Goal: Task Accomplishment & Management: Manage account settings

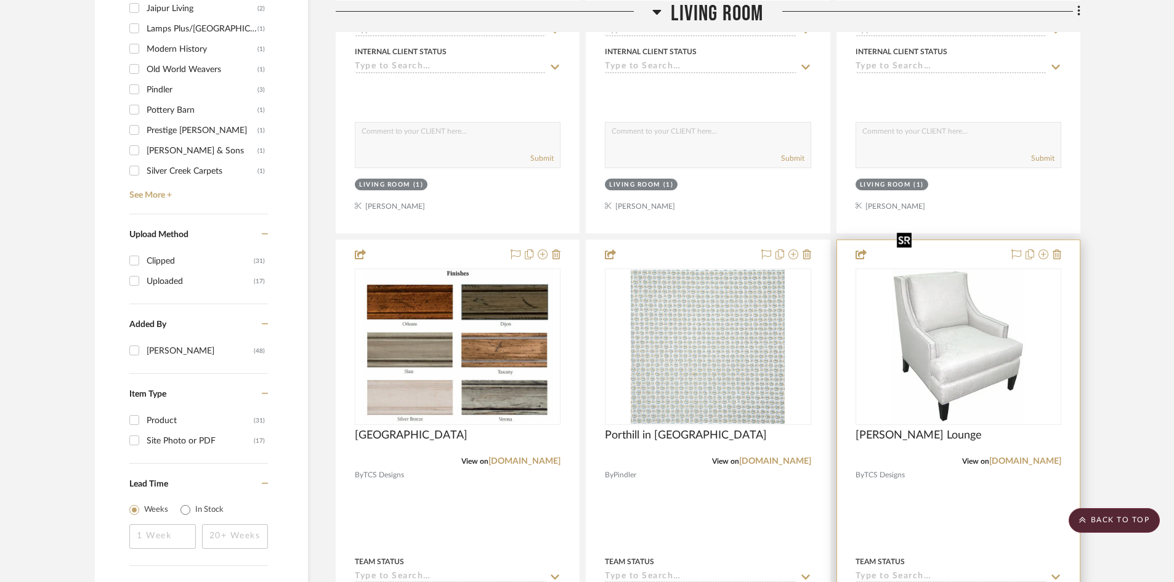
click at [994, 290] on img "0" at bounding box center [958, 347] width 133 height 154
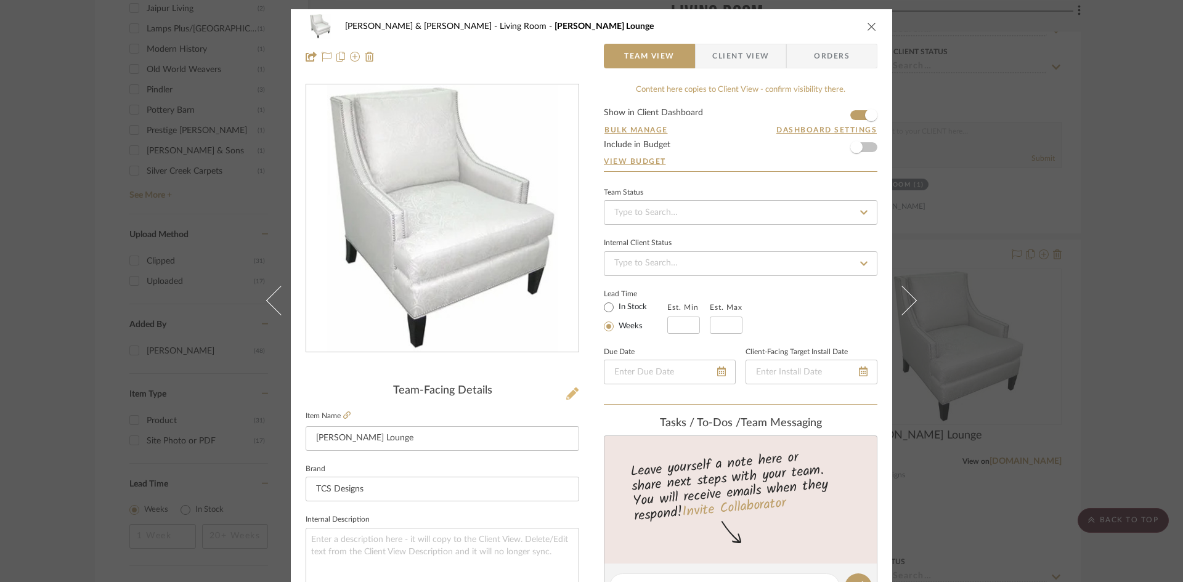
click at [567, 395] on icon at bounding box center [572, 393] width 12 height 12
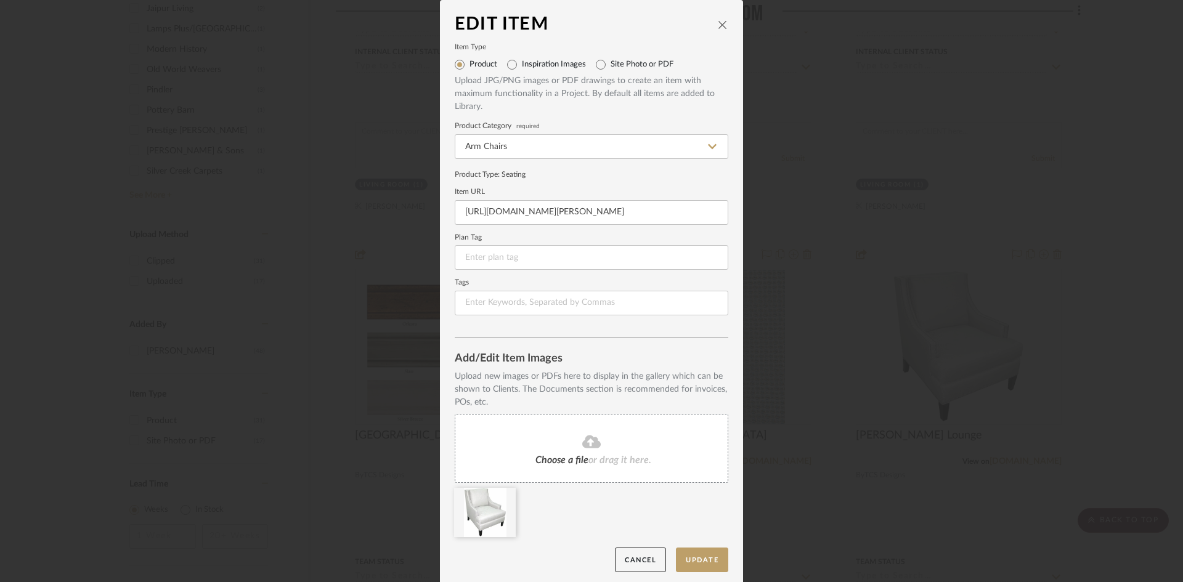
scroll to position [5, 0]
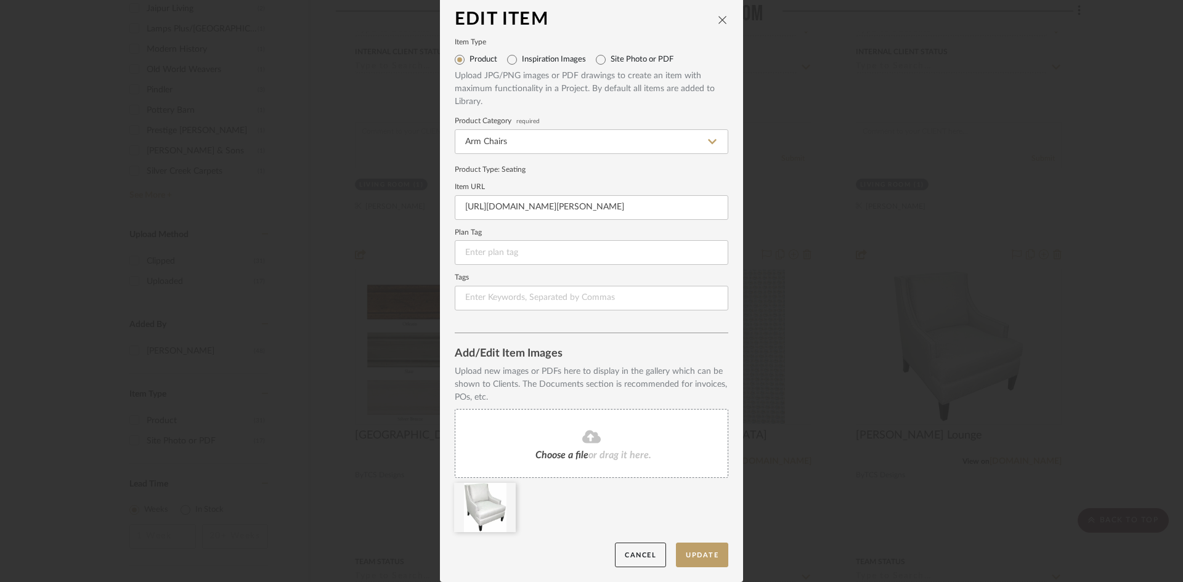
click at [576, 464] on div "Choose a file or drag it here." at bounding box center [592, 443] width 274 height 69
click at [702, 557] on button "Update" at bounding box center [702, 555] width 52 height 25
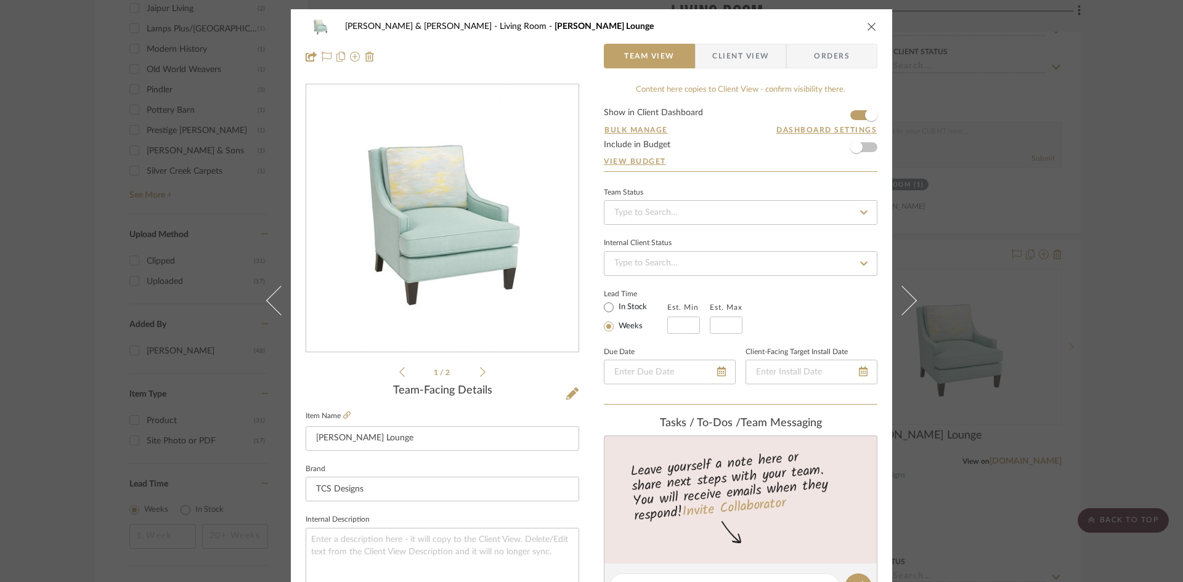
click at [870, 26] on icon "close" at bounding box center [872, 27] width 10 height 10
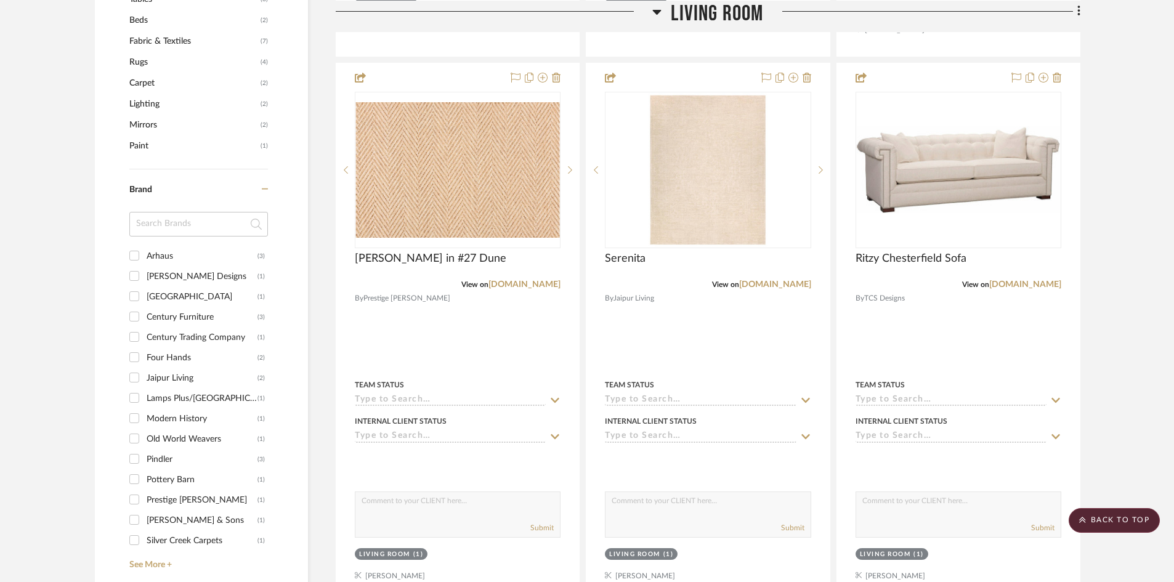
scroll to position [801, 0]
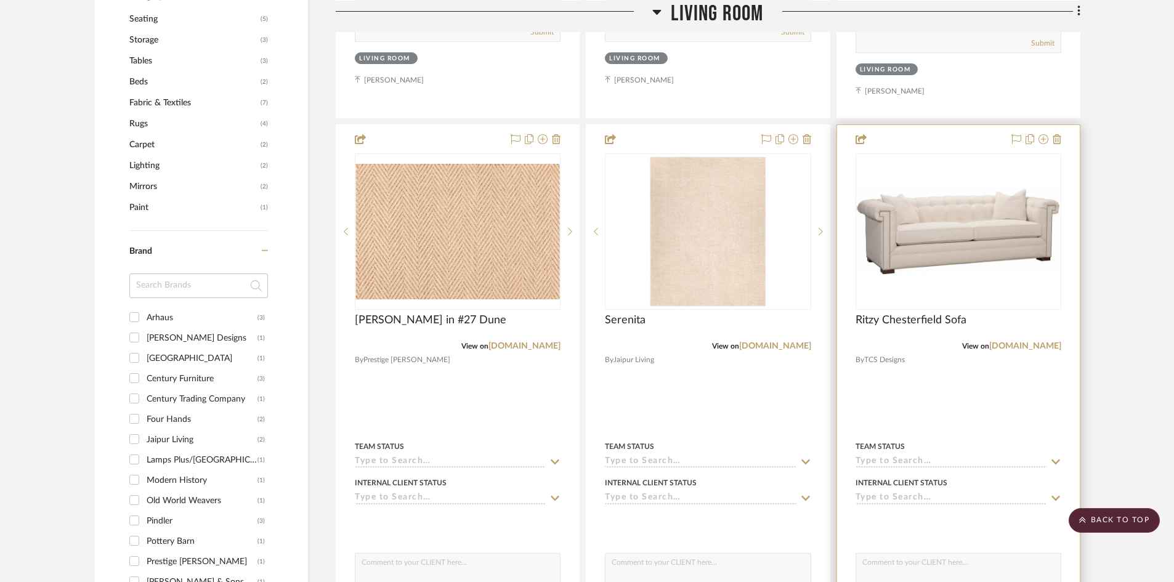
click at [930, 246] on div "0" at bounding box center [958, 231] width 205 height 155
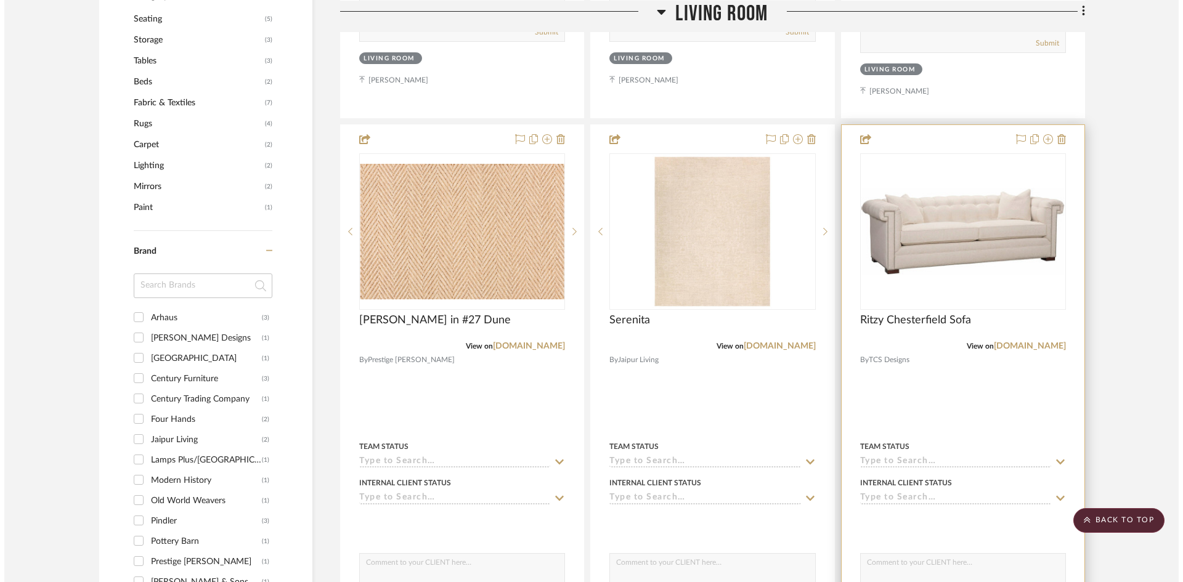
scroll to position [0, 0]
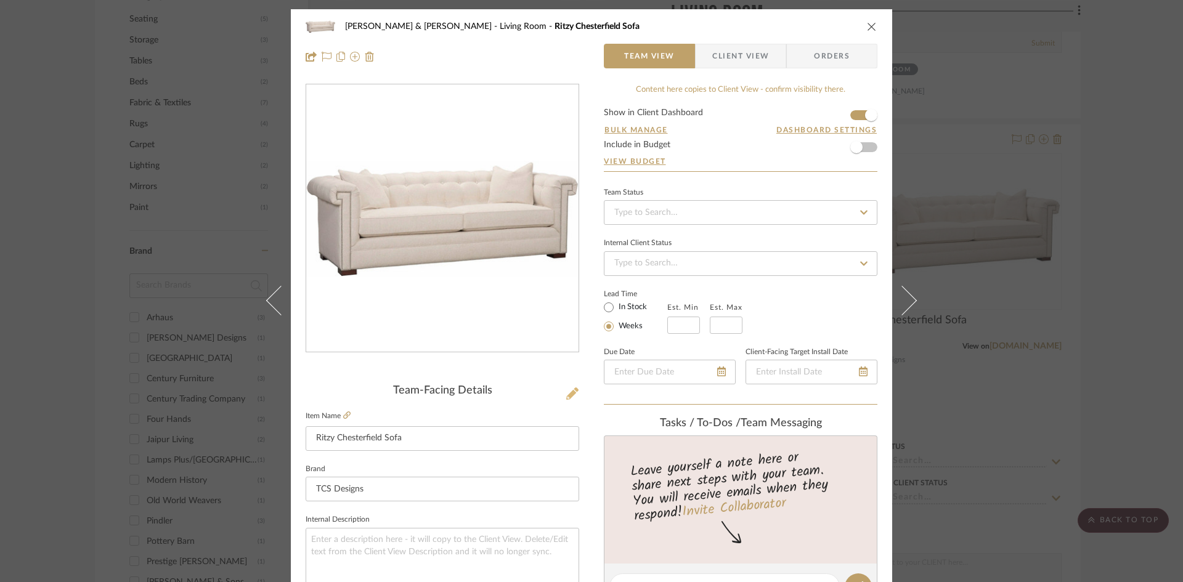
click at [568, 393] on icon at bounding box center [572, 393] width 12 height 12
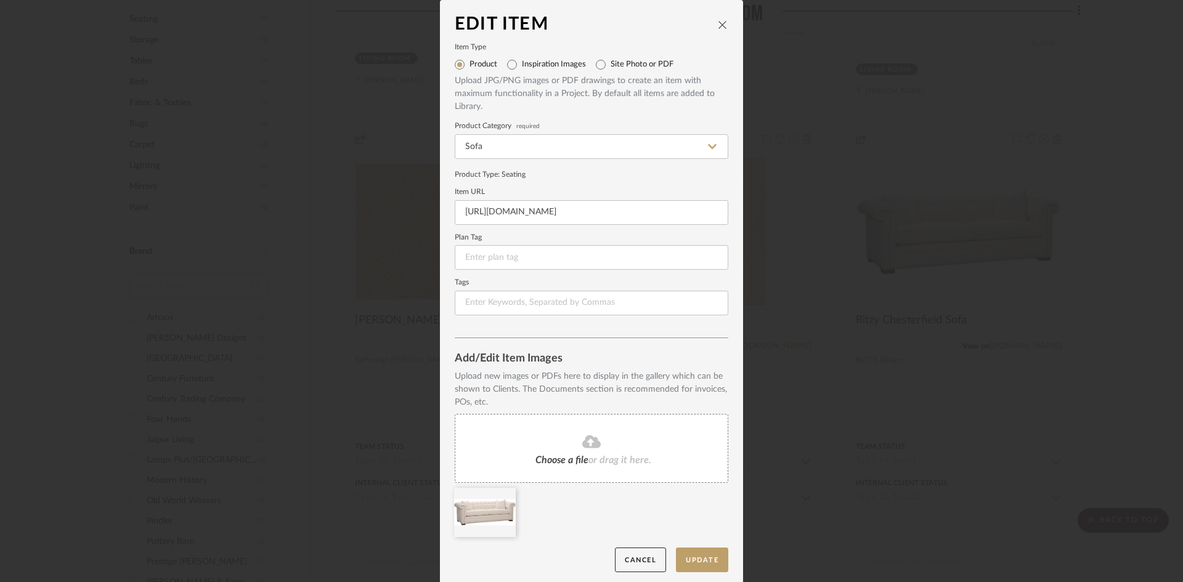
click at [552, 461] on span "Choose a file" at bounding box center [561, 460] width 53 height 10
click at [707, 557] on button "Update" at bounding box center [702, 560] width 52 height 25
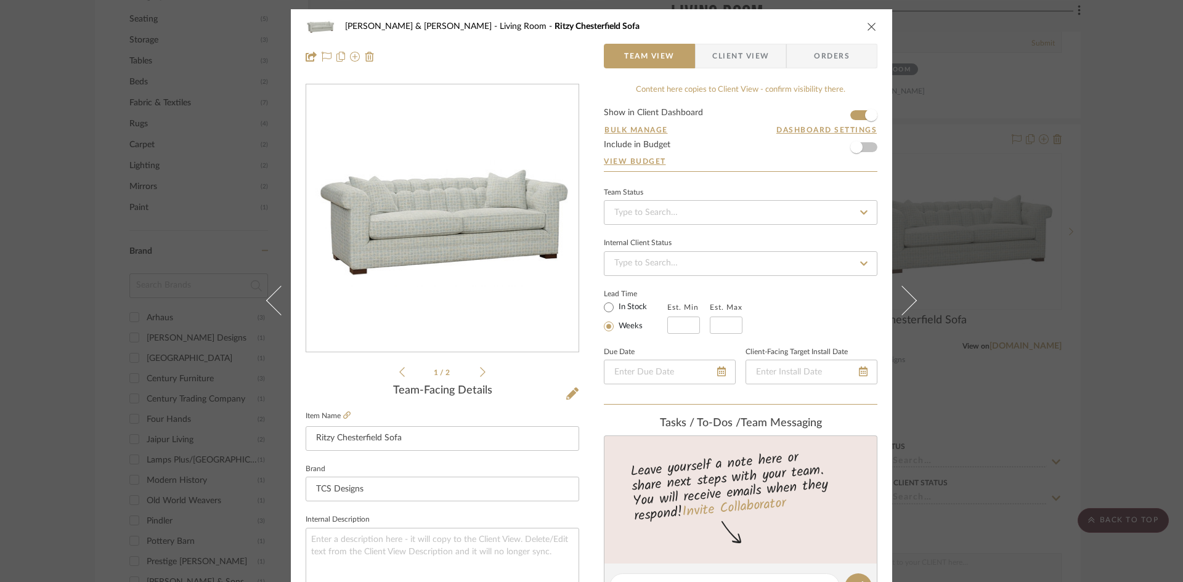
click at [480, 373] on icon at bounding box center [483, 372] width 6 height 11
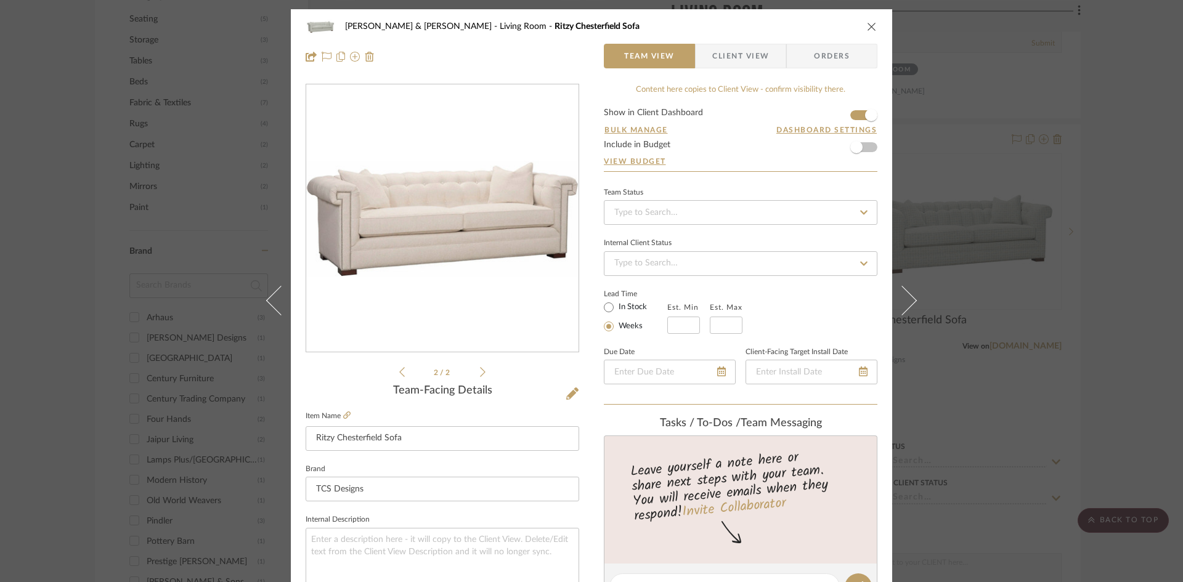
click at [480, 373] on icon at bounding box center [483, 372] width 6 height 11
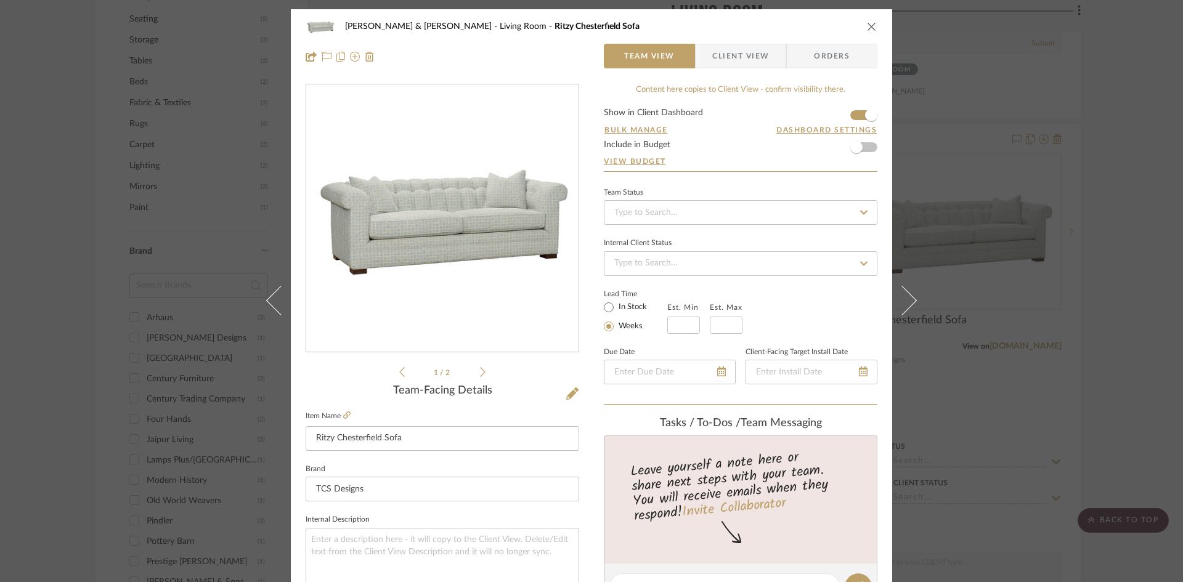
click at [394, 373] on div "1 / 2" at bounding box center [443, 232] width 274 height 296
click at [399, 369] on icon at bounding box center [402, 372] width 6 height 11
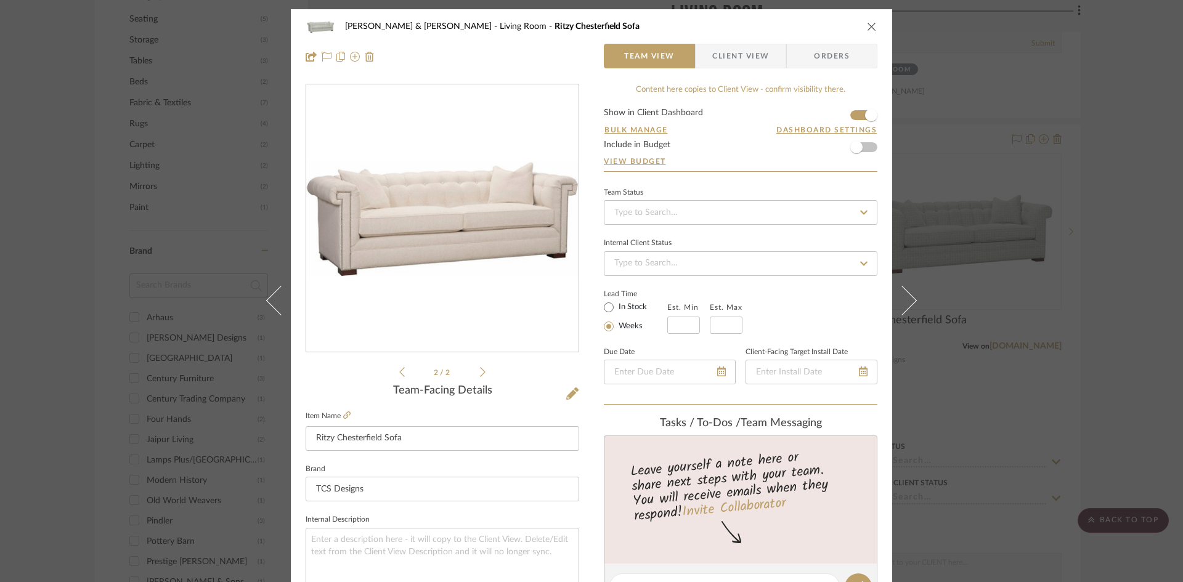
click at [399, 370] on icon at bounding box center [402, 372] width 6 height 11
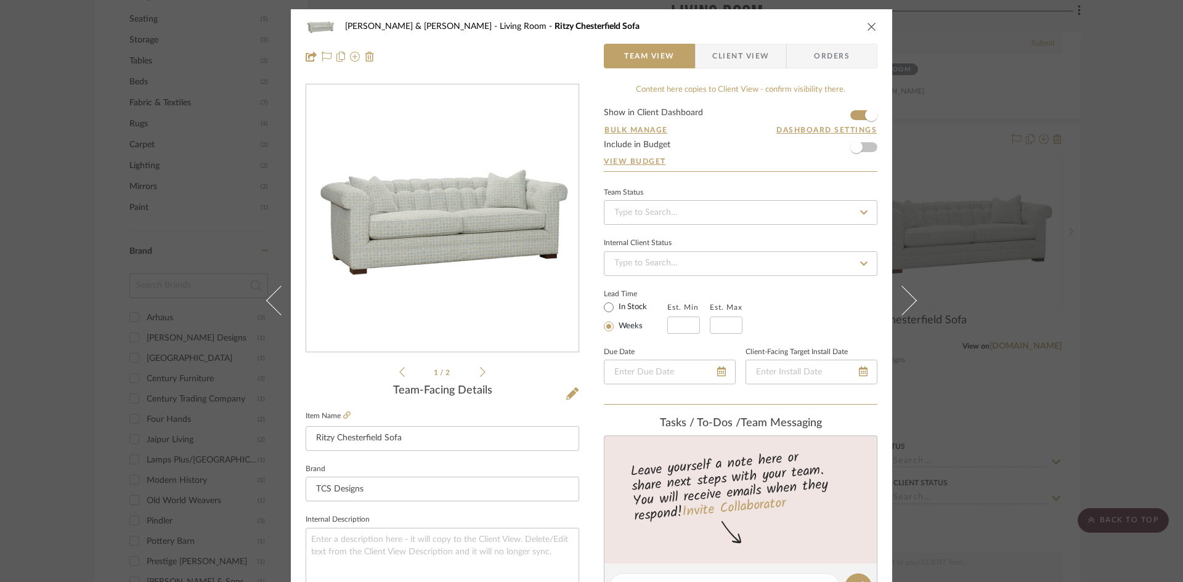
click at [480, 373] on icon at bounding box center [483, 372] width 6 height 11
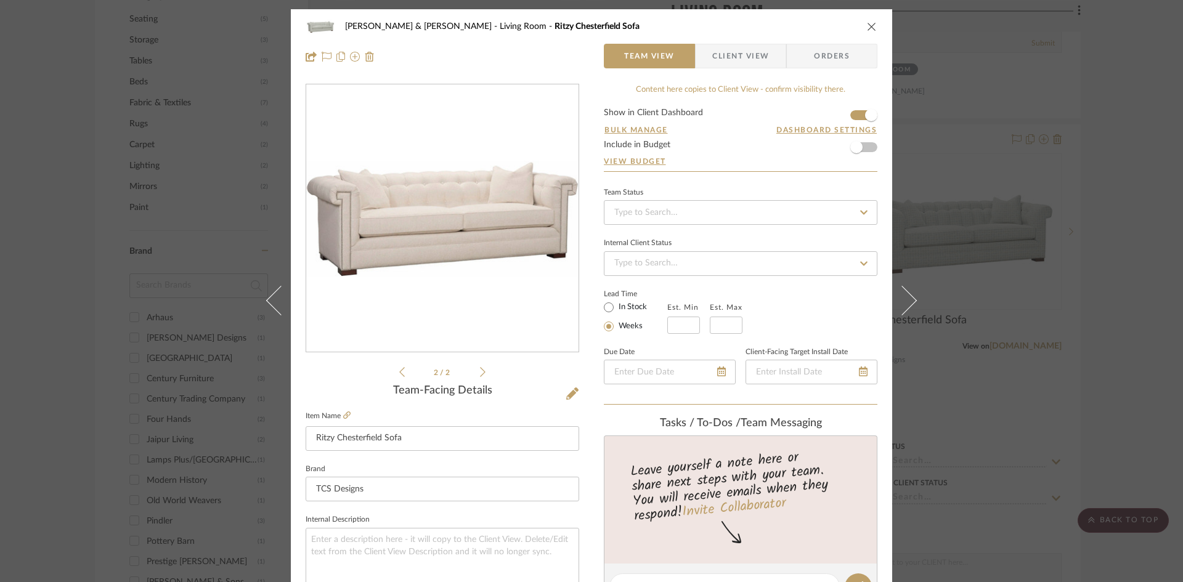
click at [480, 375] on icon at bounding box center [483, 372] width 6 height 11
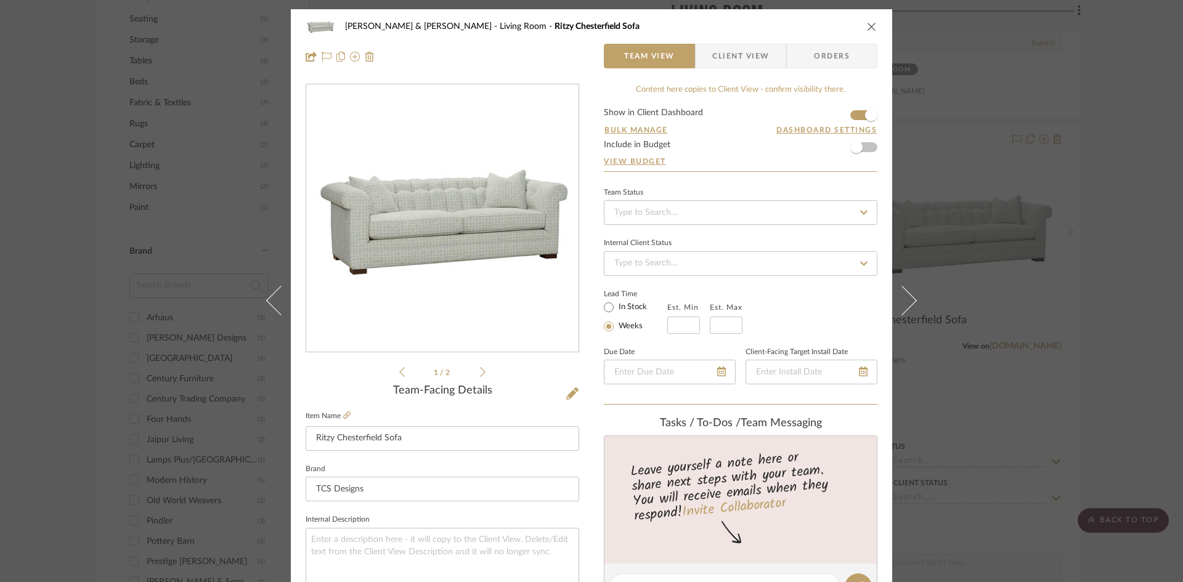
click at [480, 375] on icon at bounding box center [483, 372] width 6 height 11
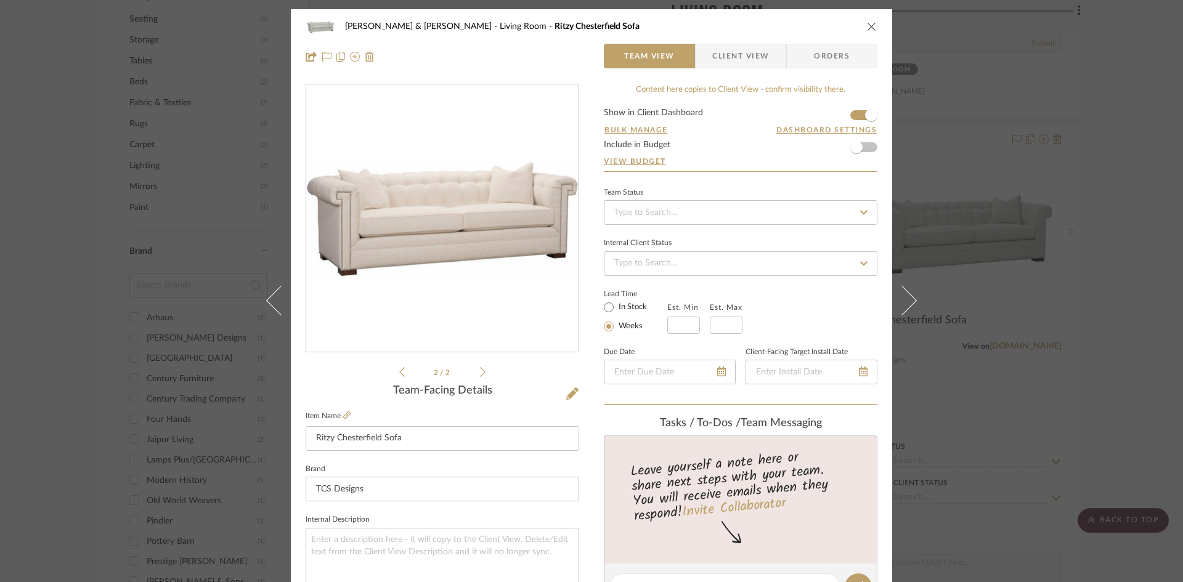
click at [399, 371] on icon at bounding box center [402, 372] width 6 height 11
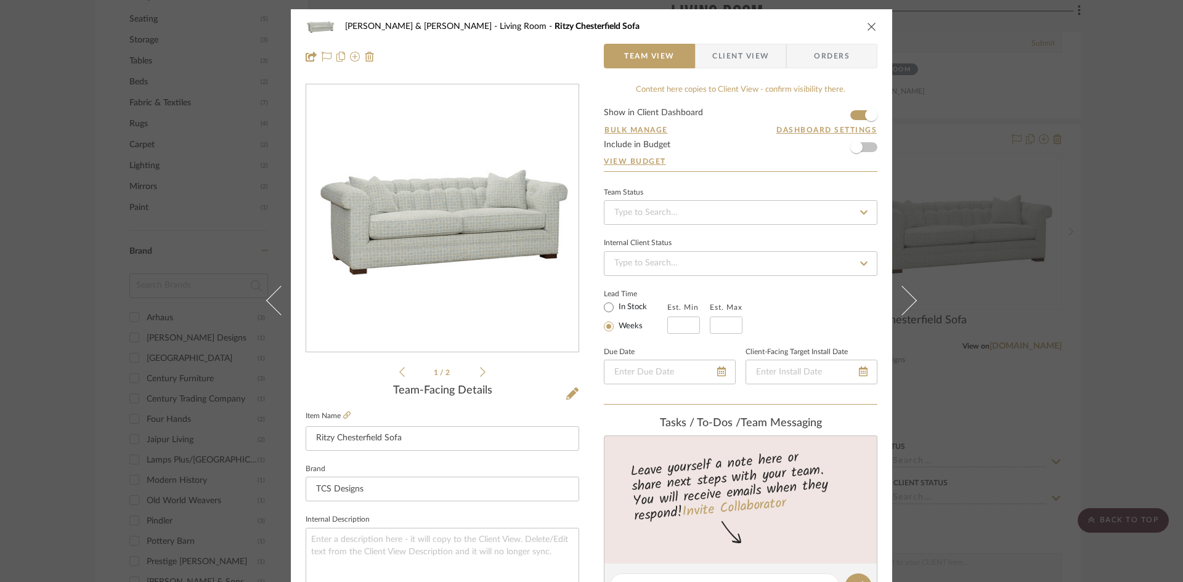
click at [867, 22] on icon "close" at bounding box center [872, 27] width 10 height 10
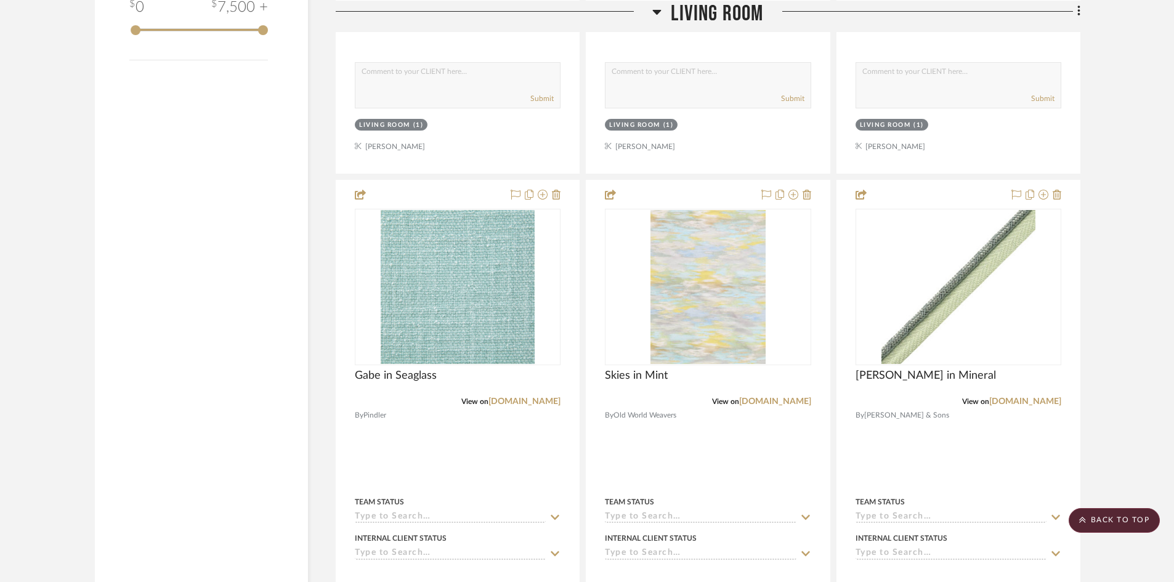
scroll to position [1786, 0]
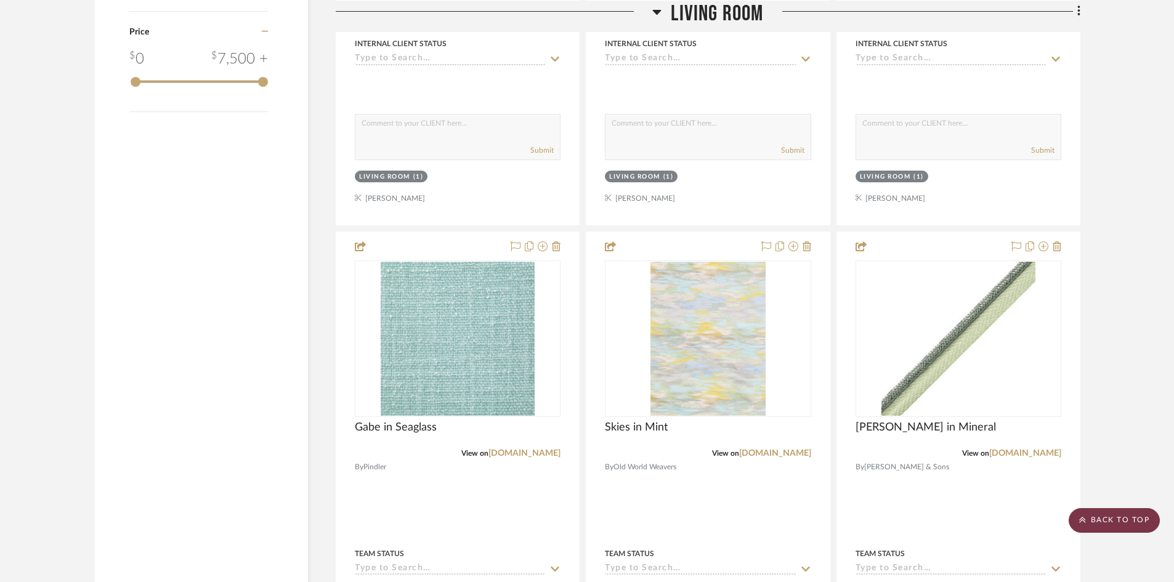
click at [1125, 521] on scroll-to-top-button "BACK TO TOP" at bounding box center [1114, 520] width 91 height 25
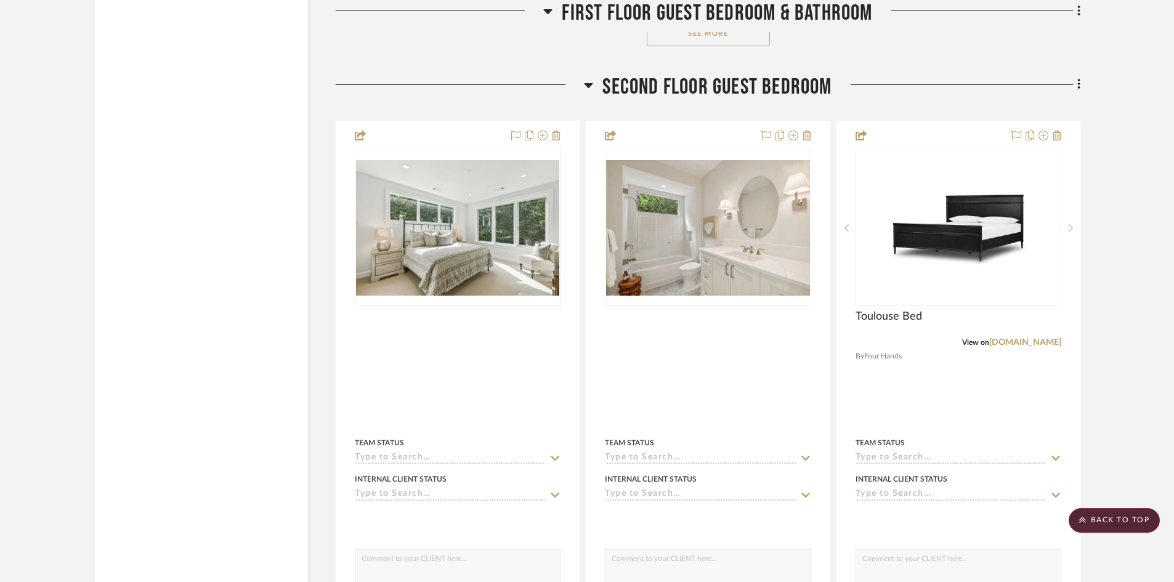
scroll to position [9487, 0]
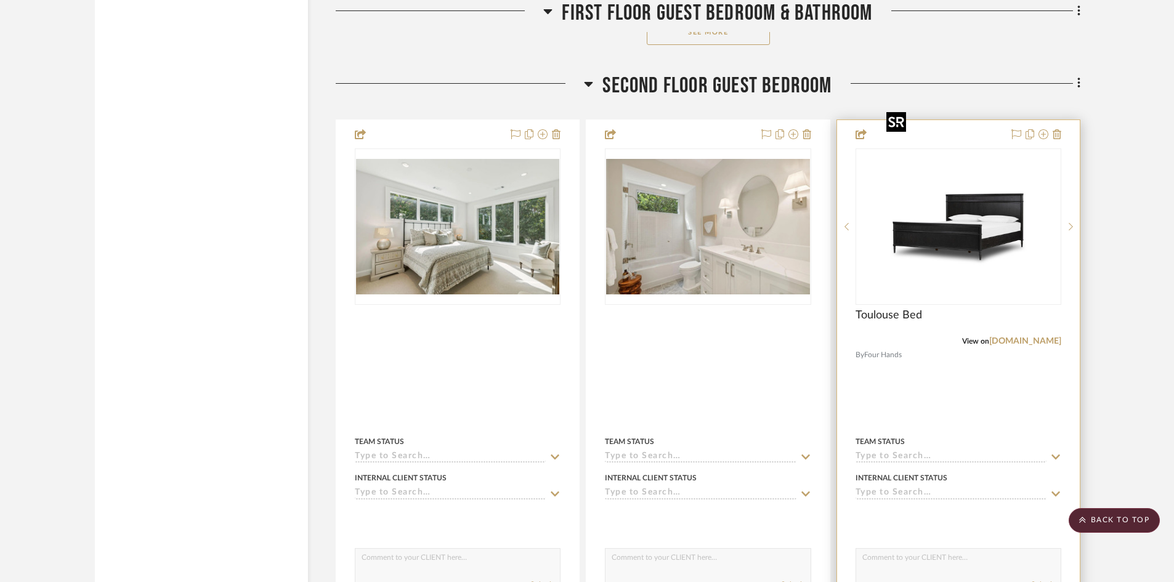
click at [951, 214] on img "0" at bounding box center [959, 227] width 154 height 154
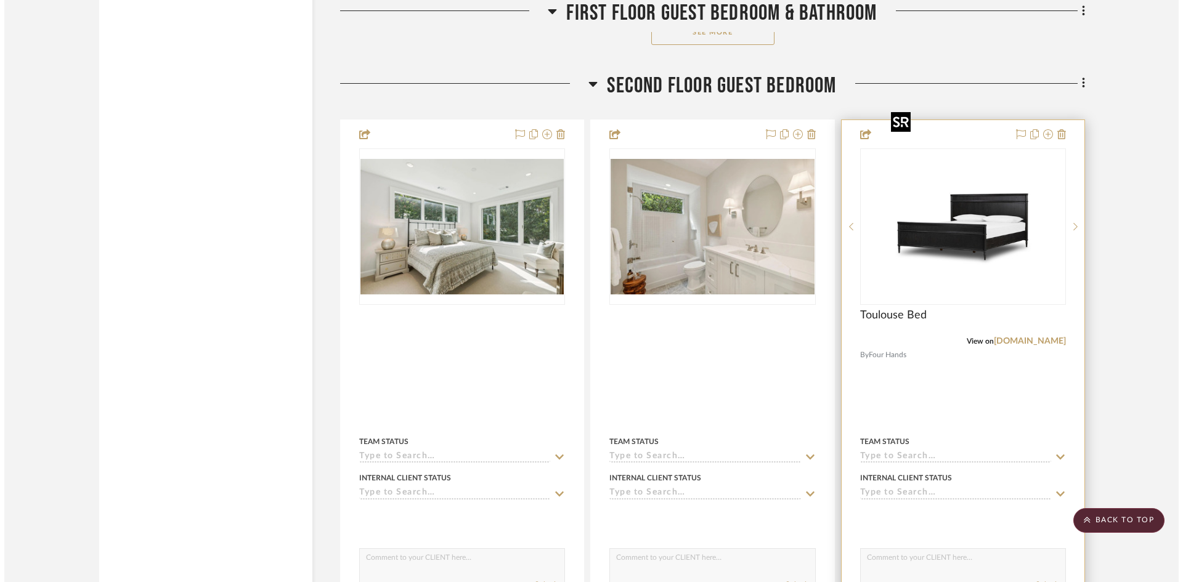
scroll to position [0, 0]
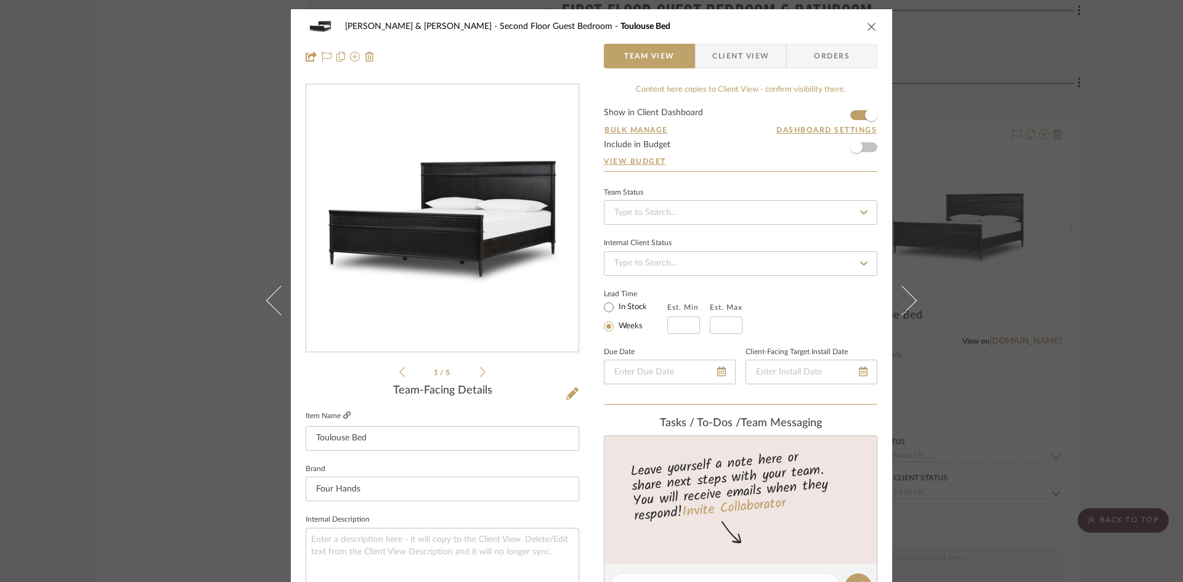
click at [343, 414] on icon at bounding box center [346, 415] width 7 height 7
click at [867, 25] on icon "close" at bounding box center [872, 27] width 10 height 10
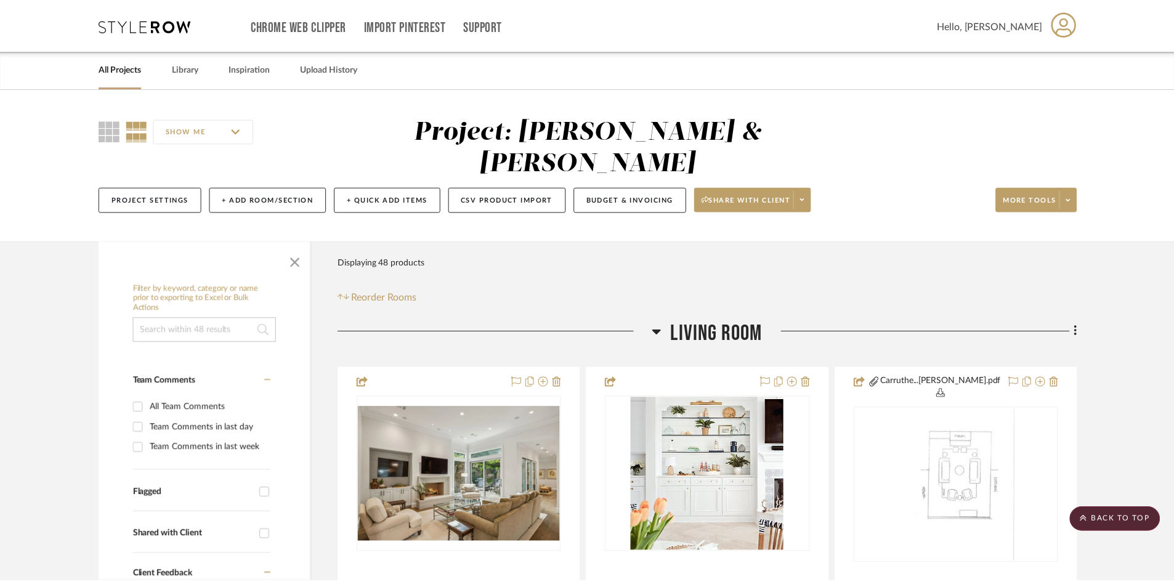
scroll to position [9487, 0]
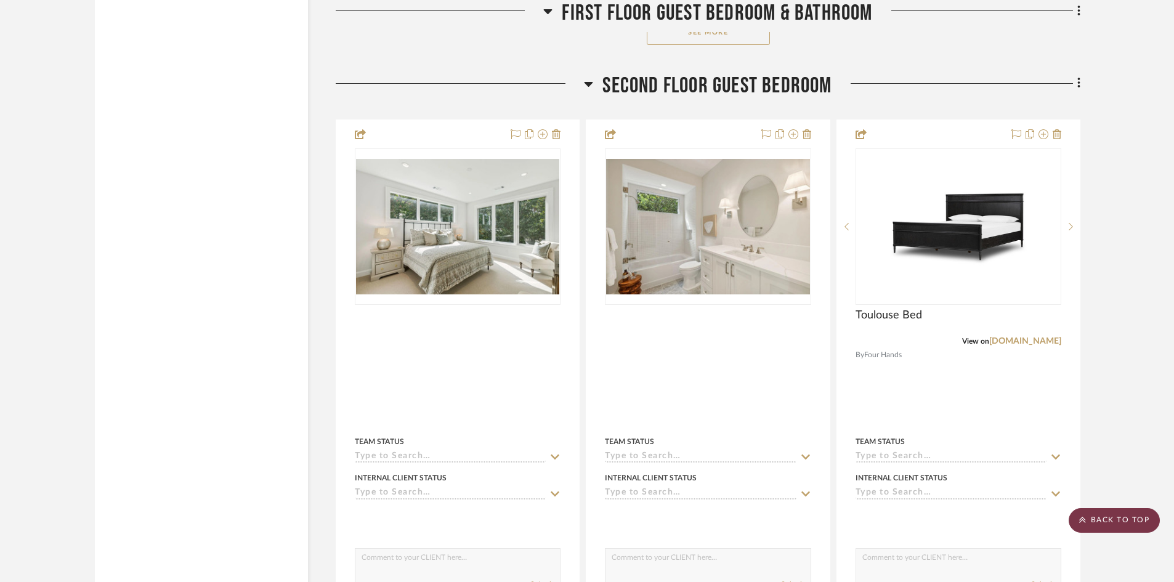
drag, startPoint x: 1122, startPoint y: 521, endPoint x: 1122, endPoint y: 513, distance: 8.6
click at [1122, 521] on scroll-to-top-button "BACK TO TOP" at bounding box center [1114, 520] width 91 height 25
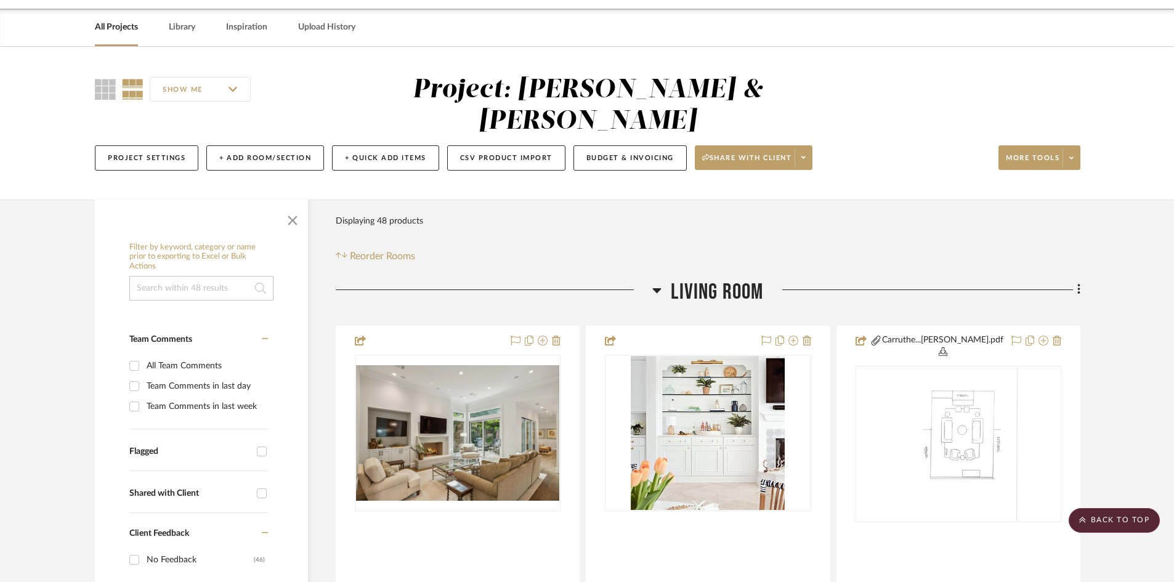
scroll to position [0, 0]
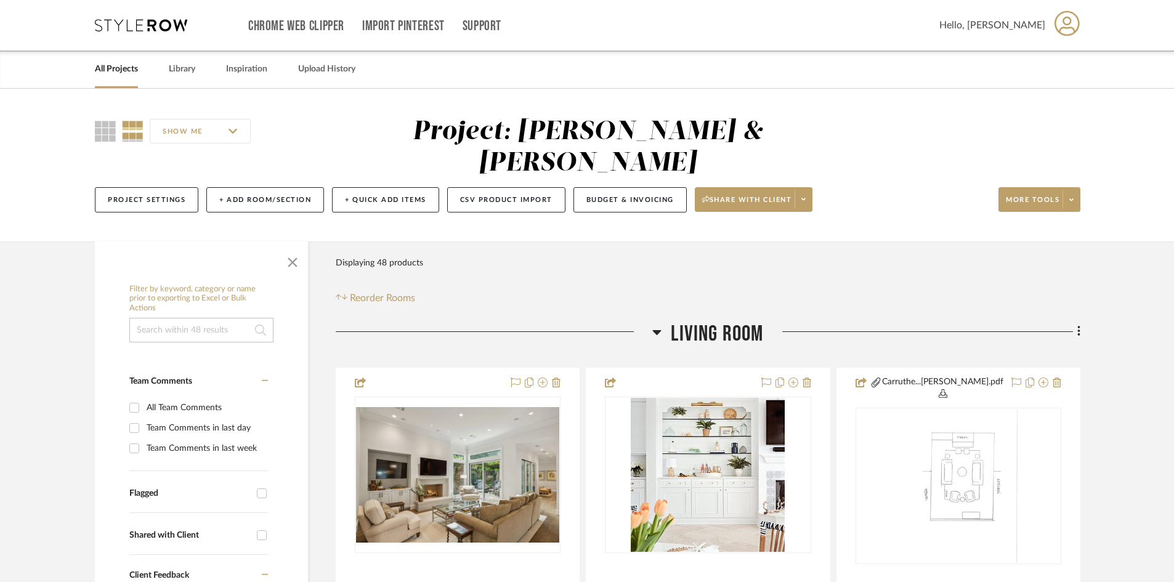
click at [1072, 26] on icon at bounding box center [1067, 23] width 25 height 26
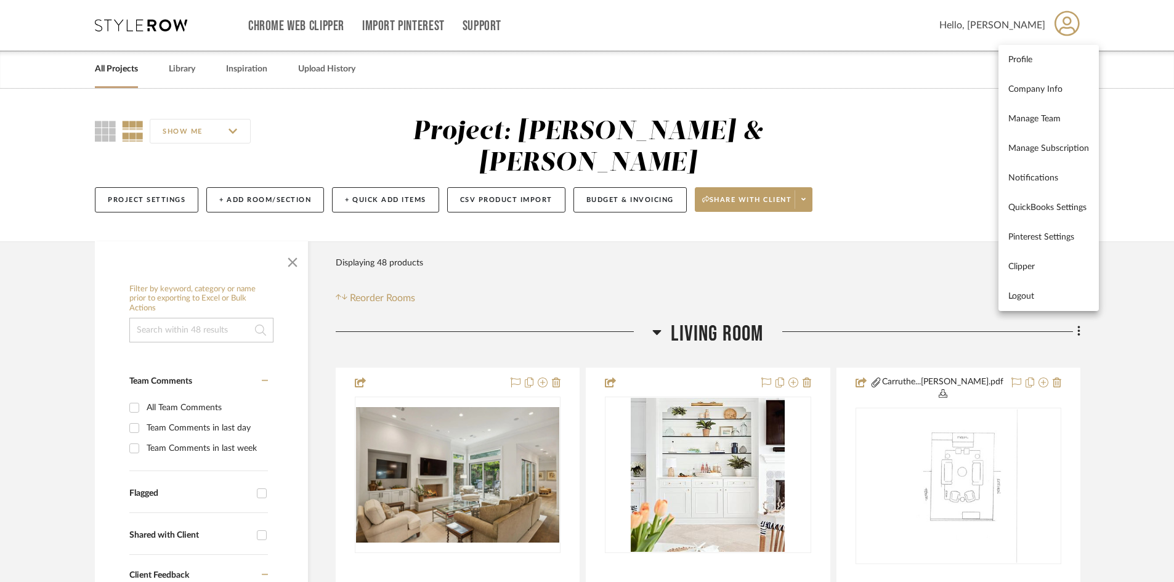
drag, startPoint x: 1031, startPoint y: 298, endPoint x: 963, endPoint y: 278, distance: 71.2
click at [1022, 296] on span "Logout" at bounding box center [1048, 296] width 81 height 10
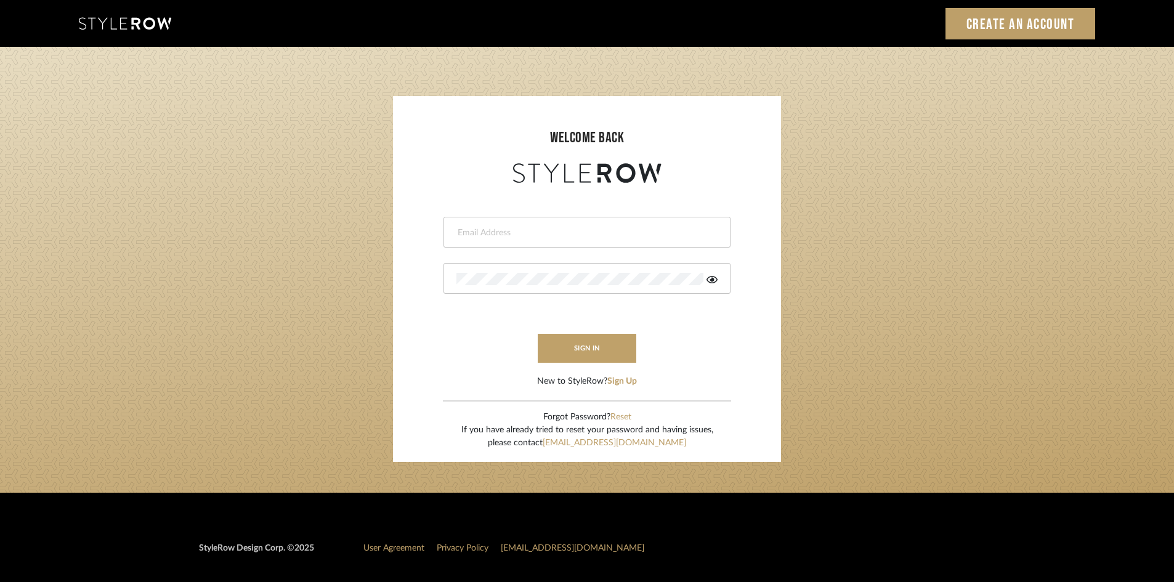
click at [570, 230] on input "email" at bounding box center [585, 233] width 258 height 12
type input "amy.tresbelleinteriors@gmail.com"
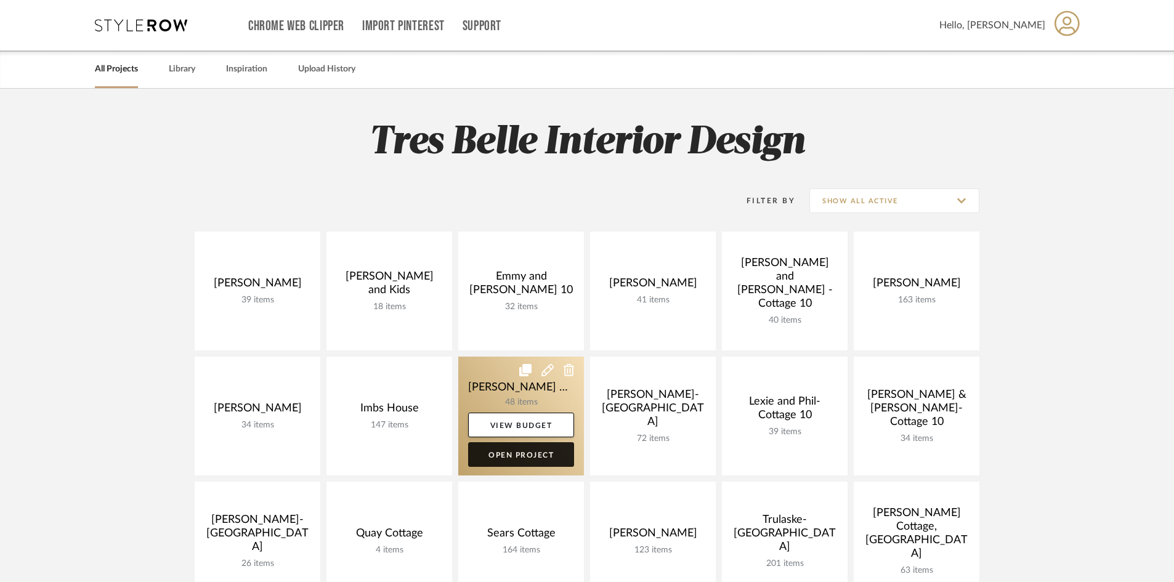
click at [510, 458] on link "Open Project" at bounding box center [521, 454] width 106 height 25
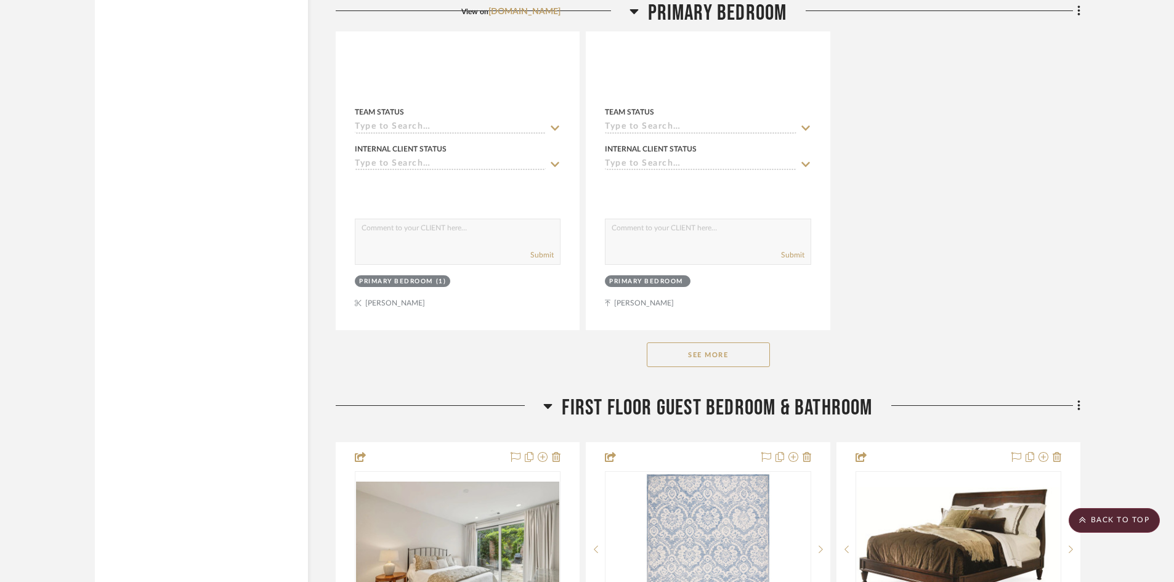
scroll to position [5791, 0]
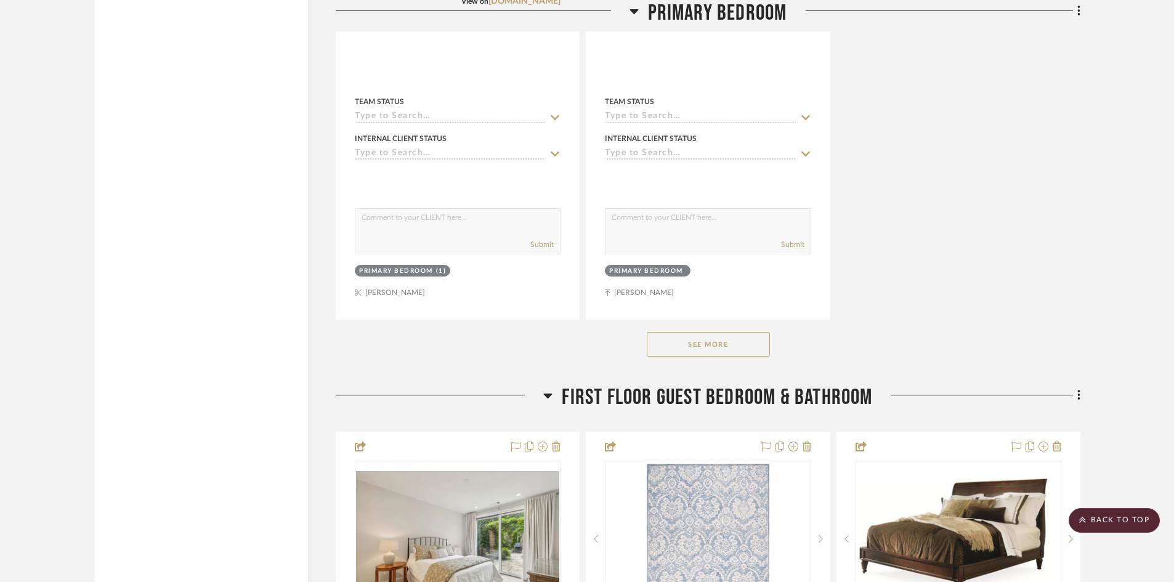
click at [1108, 519] on scroll-to-top-button "BACK TO TOP" at bounding box center [1114, 520] width 91 height 25
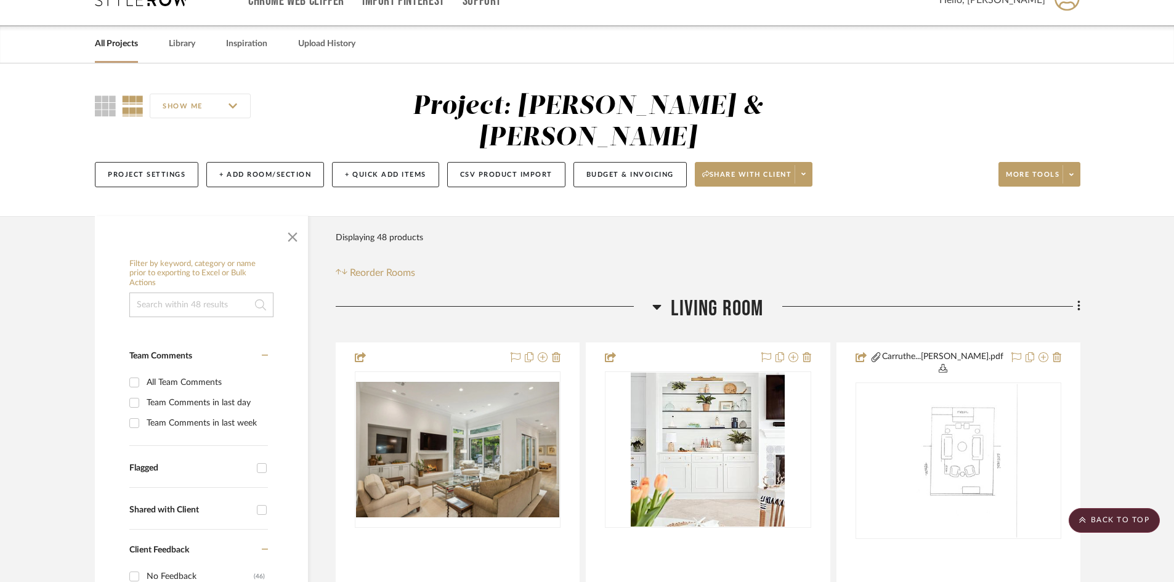
scroll to position [0, 0]
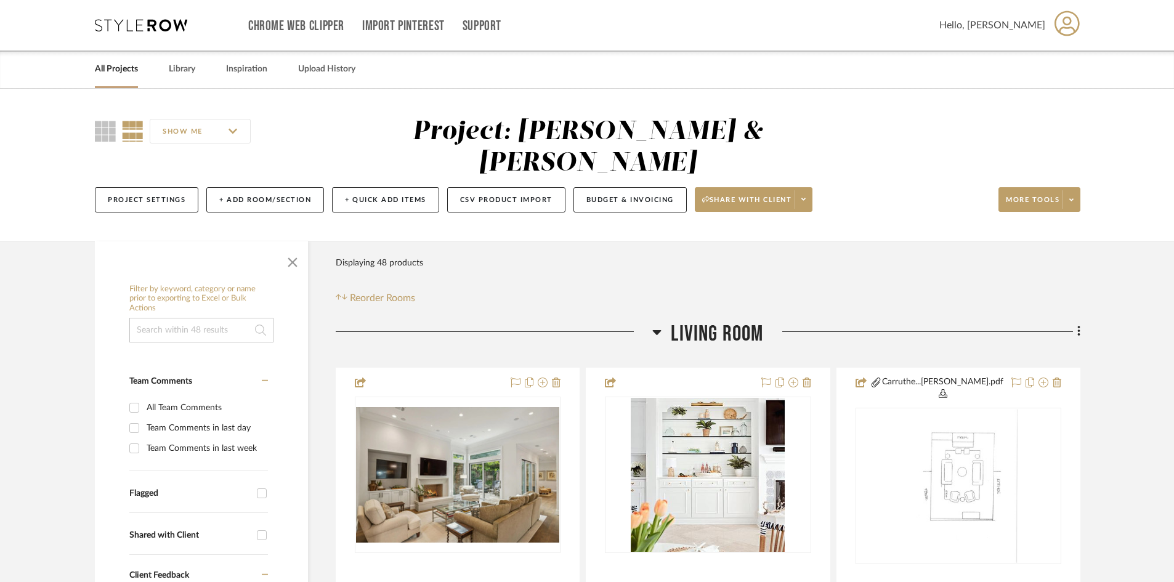
click at [1061, 20] on icon at bounding box center [1067, 23] width 25 height 26
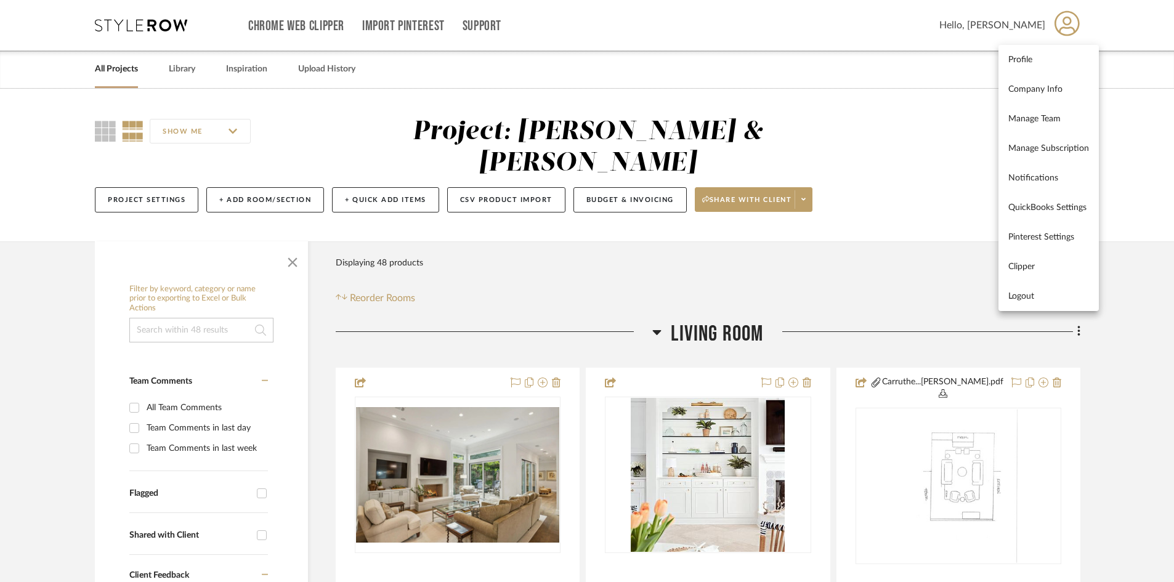
click at [1016, 297] on span "Logout" at bounding box center [1048, 296] width 81 height 10
